Goal: Task Accomplishment & Management: Use online tool/utility

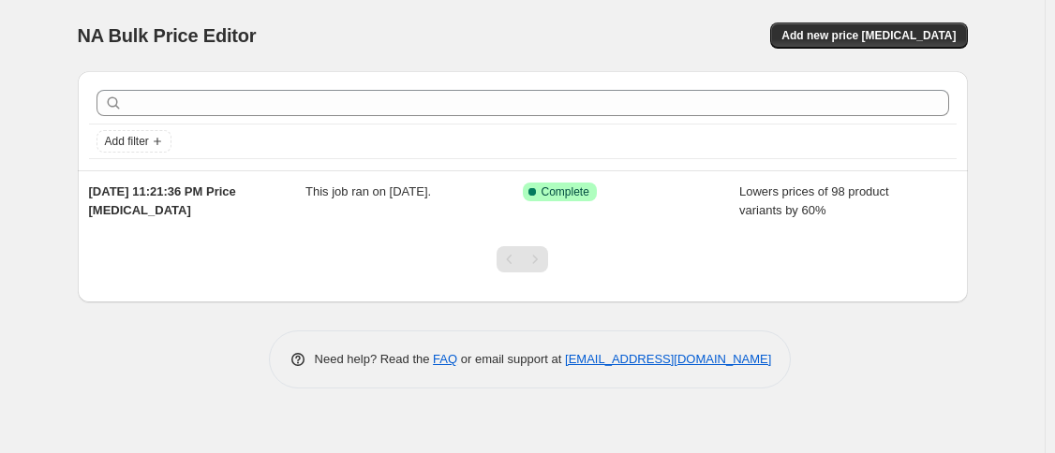
click at [423, 15] on div "NA Bulk Price Editor. This page is ready NA Bulk Price Editor Add new price [ME…" at bounding box center [523, 35] width 890 height 71
click at [896, 40] on span "Add new price change job" at bounding box center [868, 35] width 174 height 15
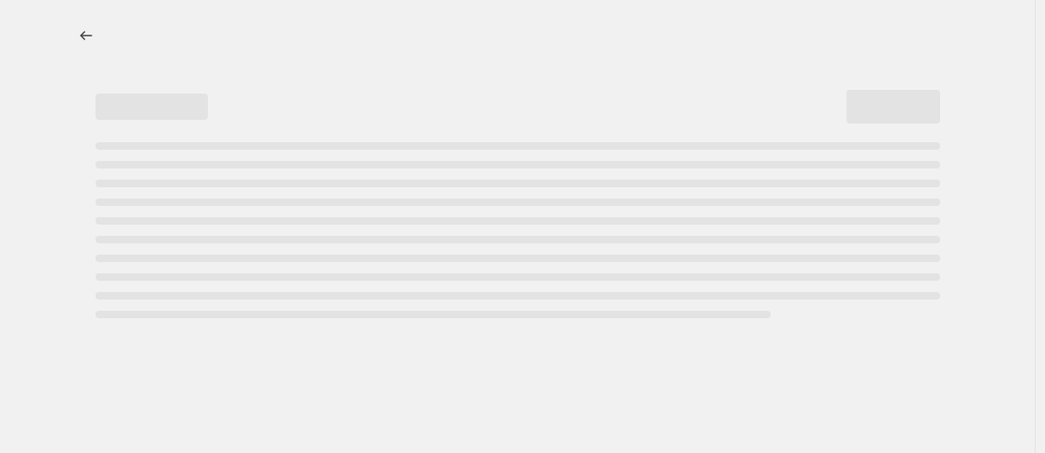
select select "percentage"
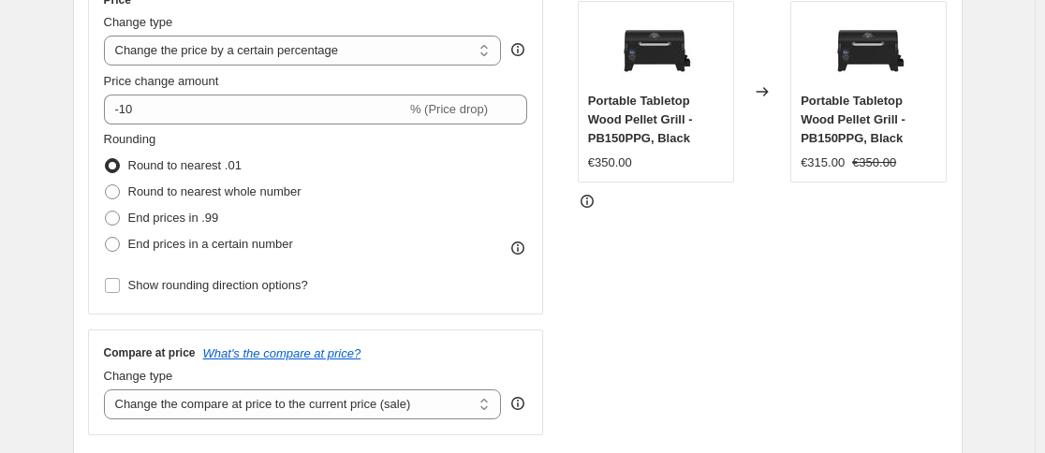
scroll to position [375, 0]
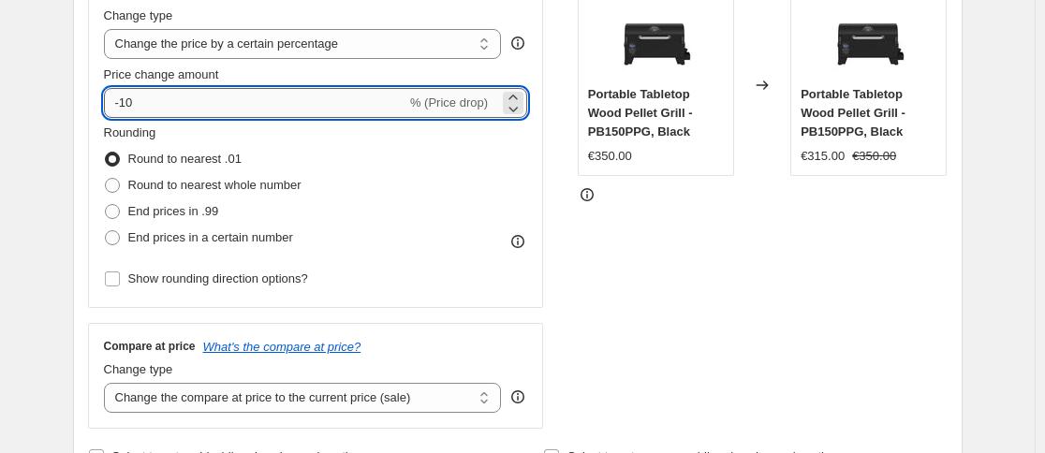
click at [212, 96] on input "-10" at bounding box center [255, 103] width 303 height 30
type input "-1"
type input "-50"
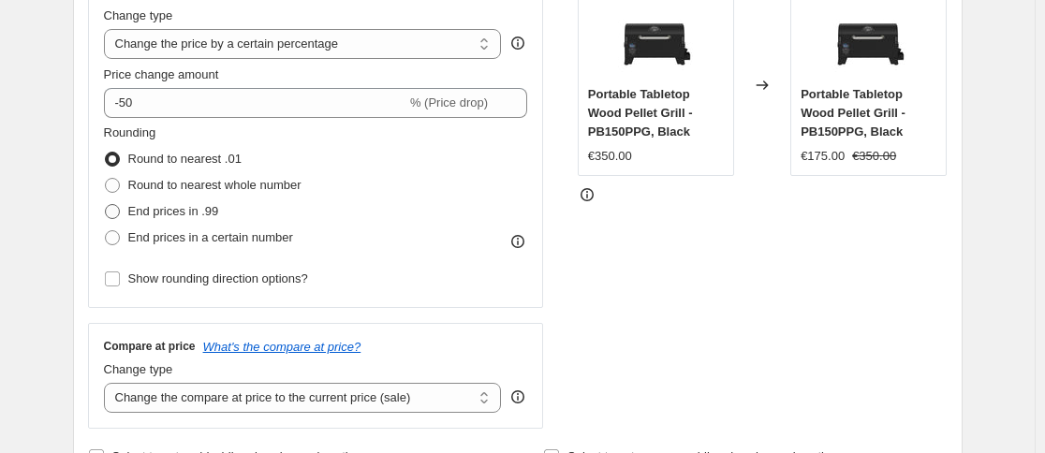
click at [173, 221] on span "End prices in .99" at bounding box center [173, 211] width 91 height 19
click at [106, 205] on input "End prices in .99" at bounding box center [105, 204] width 1 height 1
radio input "true"
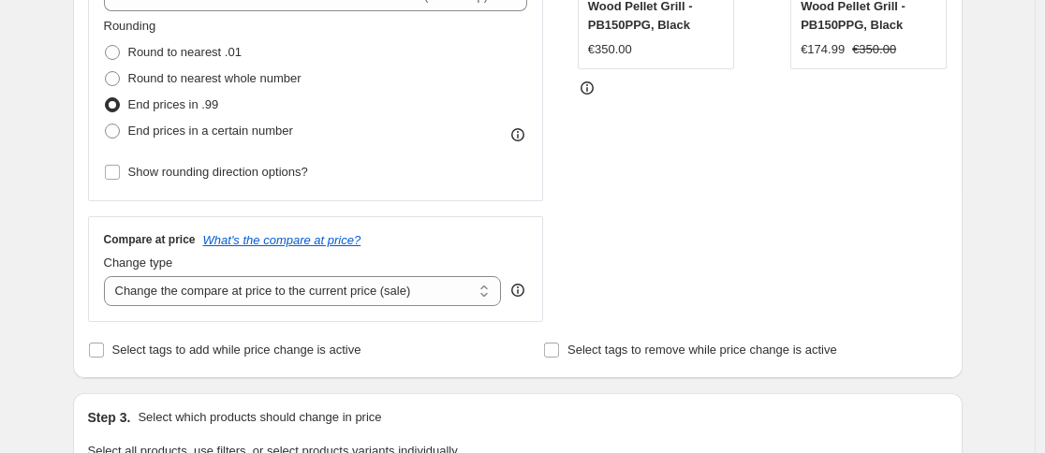
scroll to position [656, 0]
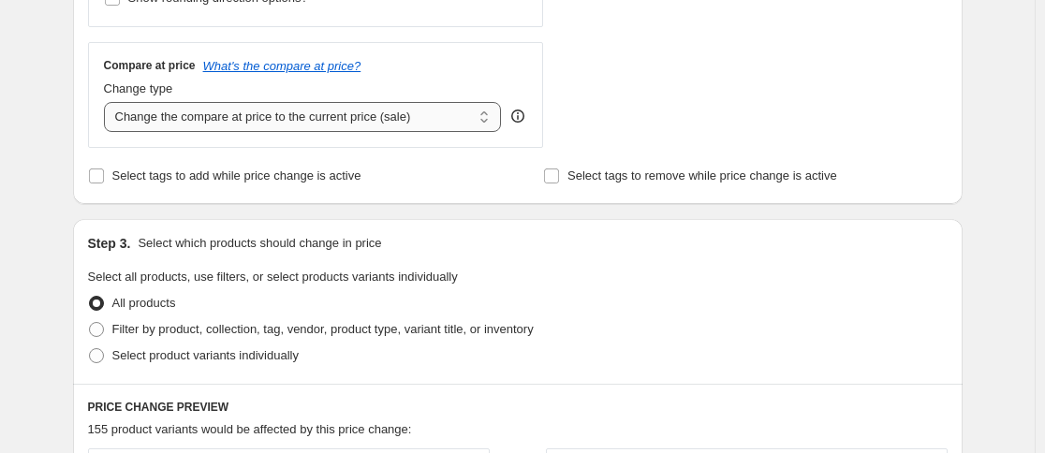
click at [272, 120] on select "Change the compare at price to the current price (sale) Change the compare at p…" at bounding box center [303, 117] width 398 height 30
select select "remove"
click at [108, 102] on select "Change the compare at price to the current price (sale) Change the compare at p…" at bounding box center [303, 117] width 398 height 30
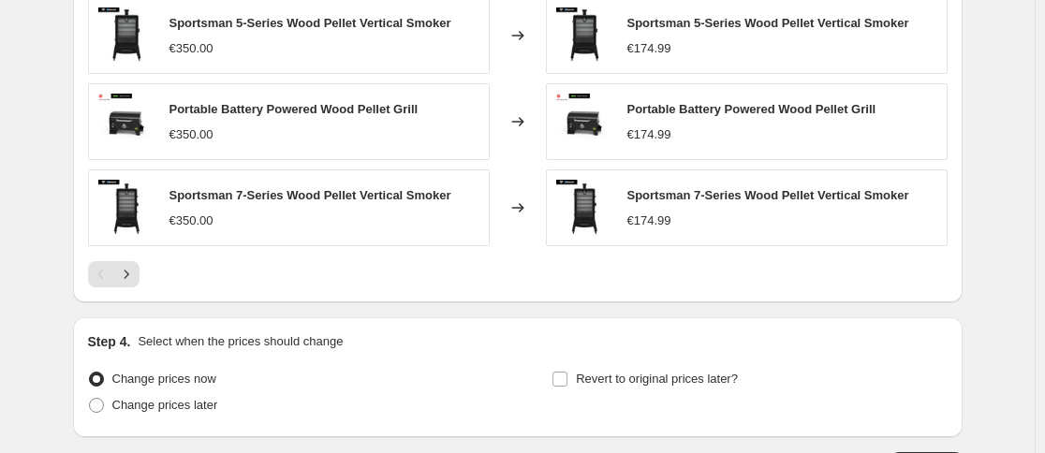
scroll to position [1425, 0]
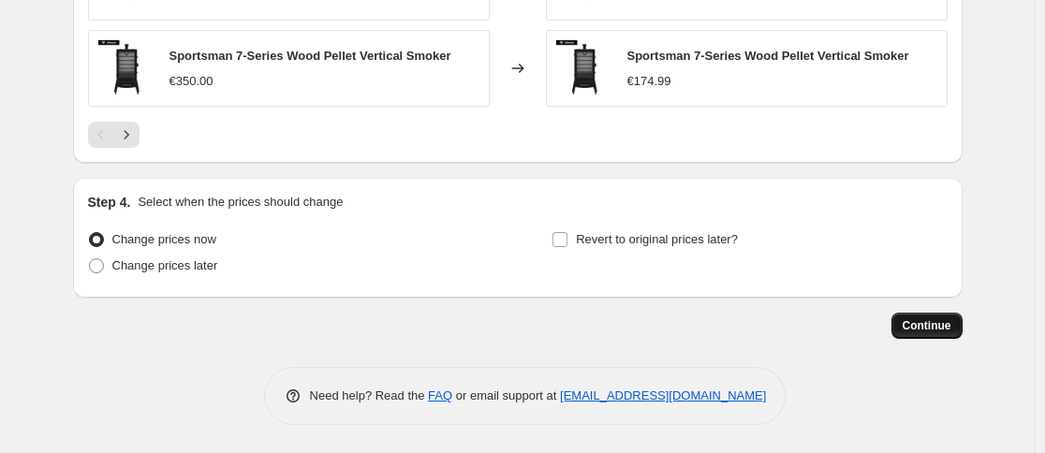
click at [909, 317] on button "Continue" at bounding box center [927, 326] width 71 height 26
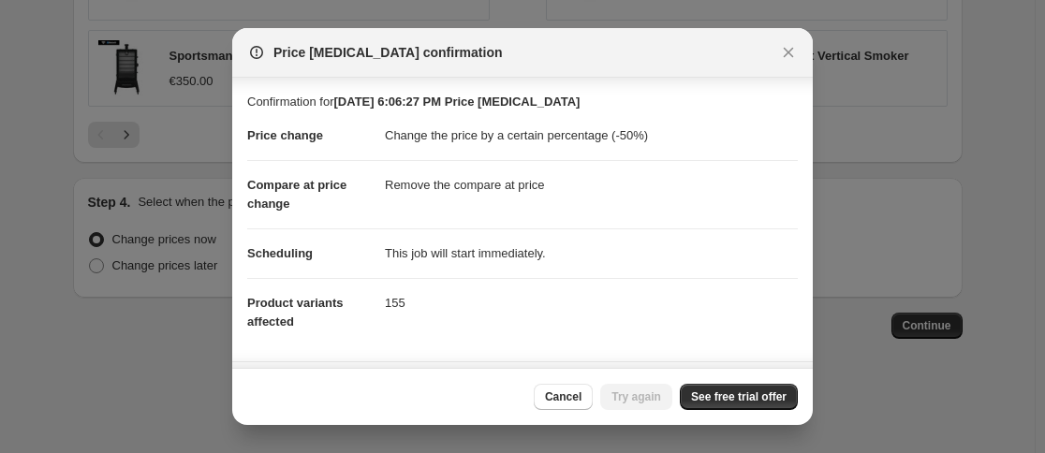
scroll to position [200, 0]
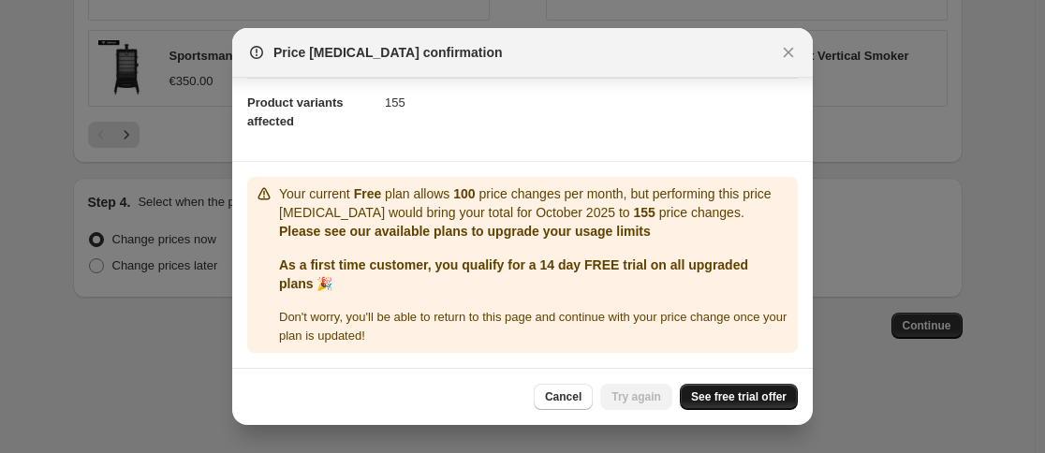
click at [722, 397] on span "See free trial offer" at bounding box center [739, 397] width 96 height 15
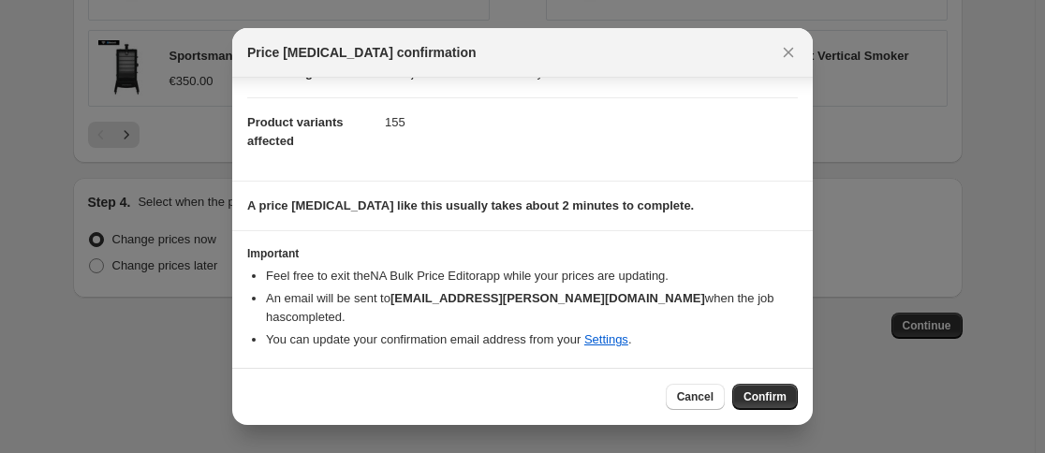
scroll to position [162, 0]
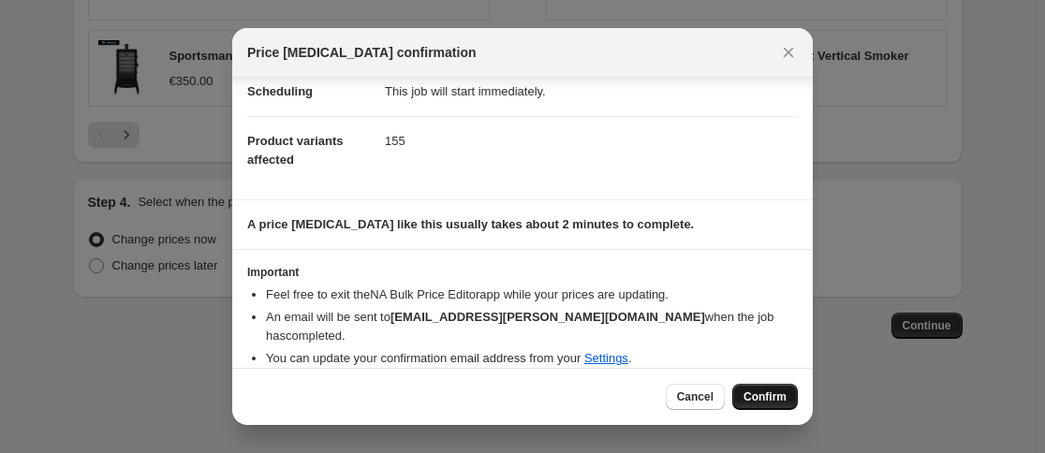
click at [762, 400] on span "Confirm" at bounding box center [765, 397] width 43 height 15
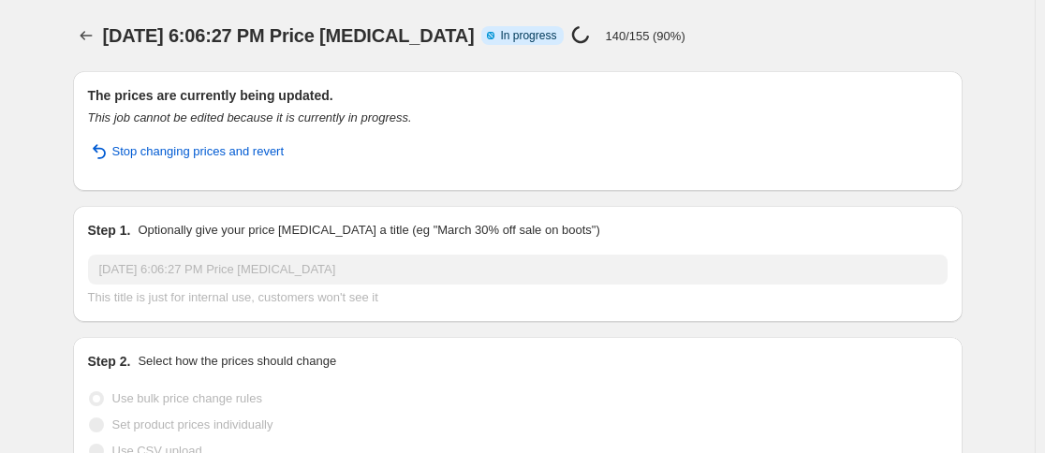
select select "percentage"
select select "remove"
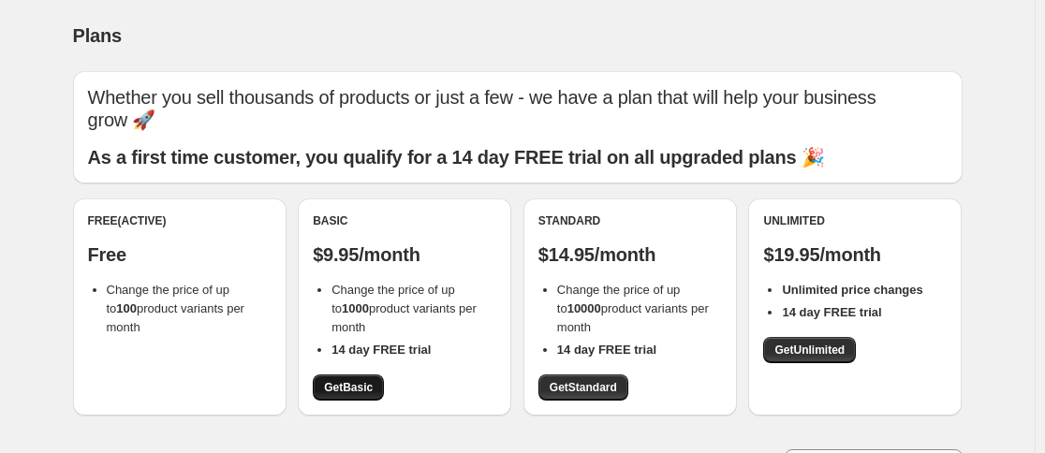
click at [348, 393] on span "Get Basic" at bounding box center [348, 387] width 49 height 15
